Goal: Task Accomplishment & Management: Use online tool/utility

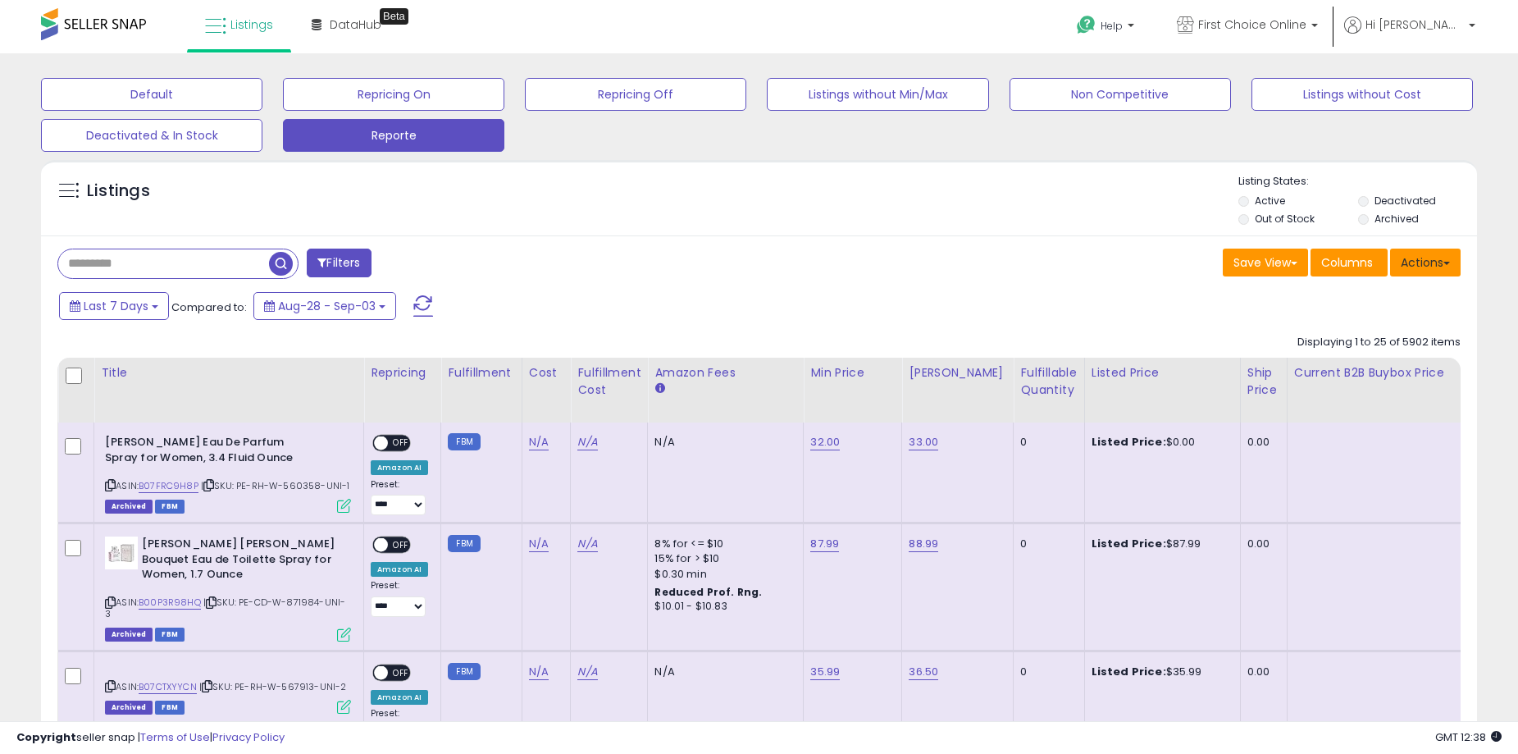
click at [1419, 268] on button "Actions" at bounding box center [1425, 262] width 71 height 28
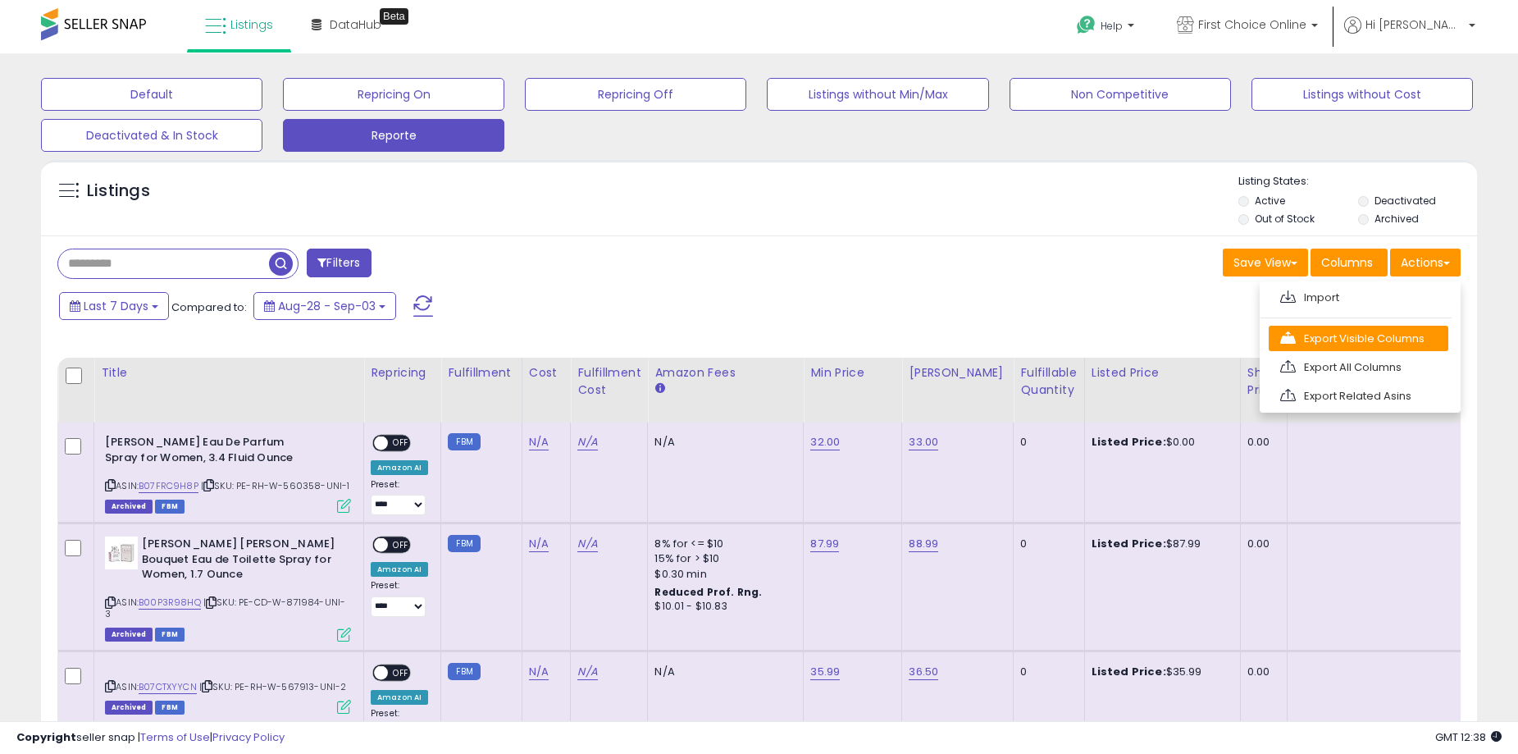
click at [1388, 335] on link "Export Visible Columns" at bounding box center [1359, 338] width 180 height 25
